Goal: Task Accomplishment & Management: Use online tool/utility

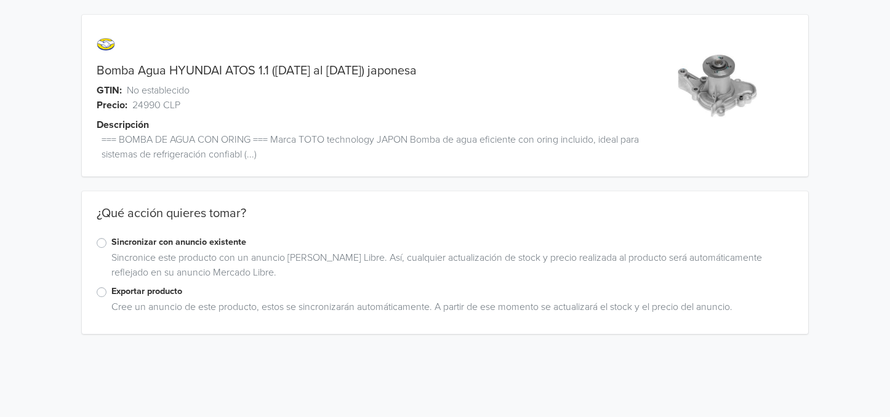
click at [111, 297] on label "Exportar producto" at bounding box center [452, 292] width 682 height 14
click at [0, 0] on input "Exportar producto" at bounding box center [0, 0] width 0 height 0
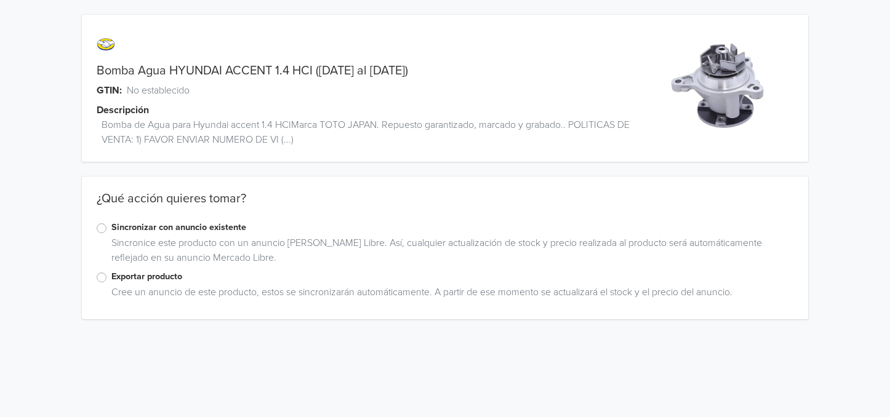
click at [111, 279] on label "Exportar producto" at bounding box center [452, 277] width 682 height 14
click at [0, 0] on input "Exportar producto" at bounding box center [0, 0] width 0 height 0
click at [28, 147] on div "Bomba Agua HYUNDAI ACCENT 1.4 HCI (2020 al 2023) GTIN: No establecido Descripci…" at bounding box center [445, 197] width 872 height 395
